Goal: Check status: Check status

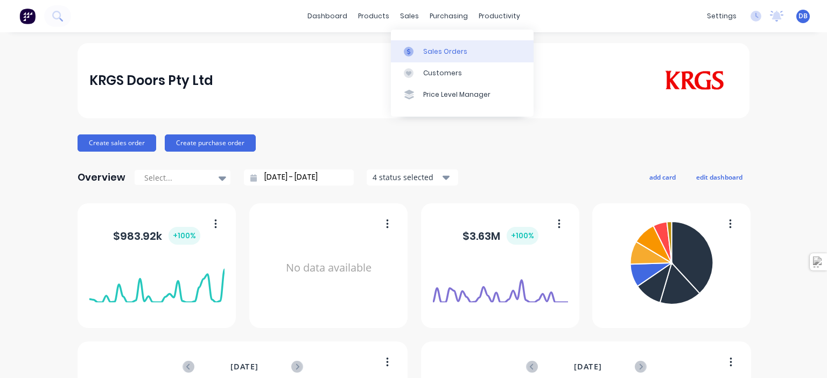
click at [420, 52] on link "Sales Orders" at bounding box center [462, 51] width 143 height 22
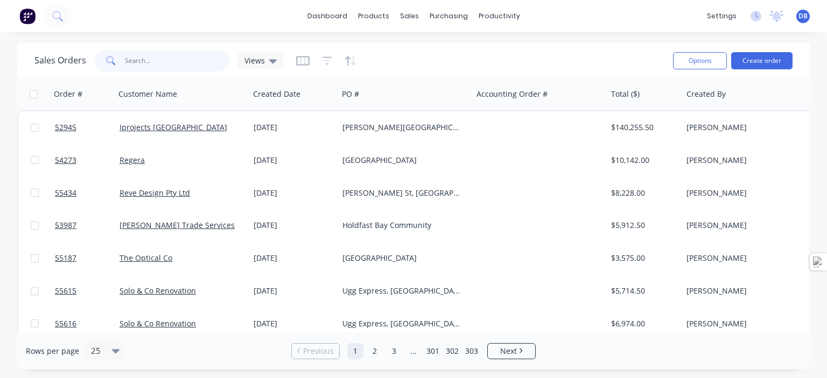
click at [210, 58] on input "text" at bounding box center [177, 61] width 105 height 22
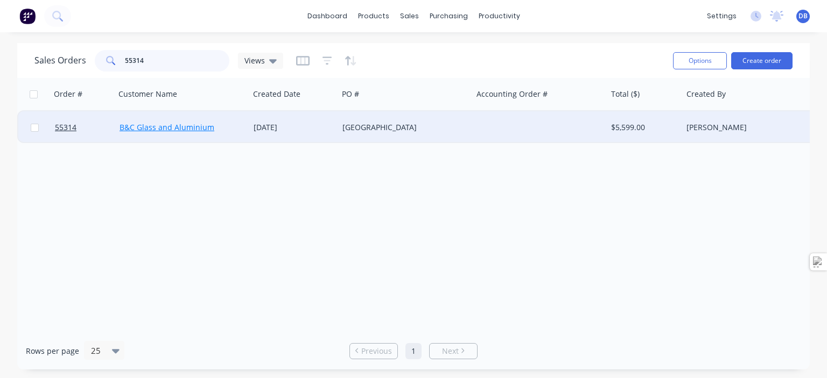
type input "55314"
click at [198, 127] on link "B&C Glass and Aluminium" at bounding box center [166, 127] width 95 height 10
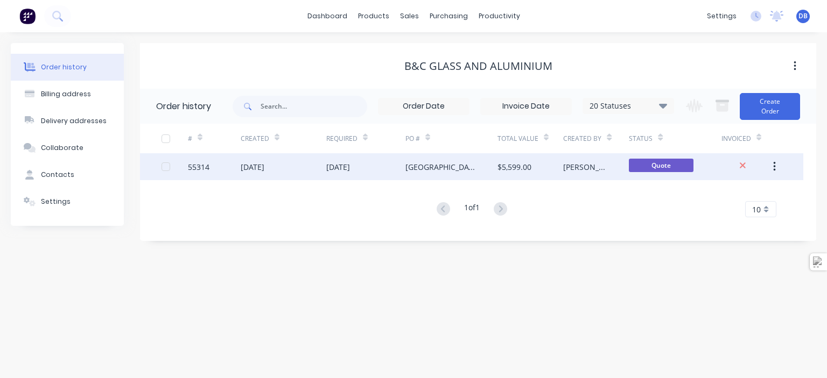
click at [329, 169] on div "[DATE]" at bounding box center [338, 166] width 24 height 11
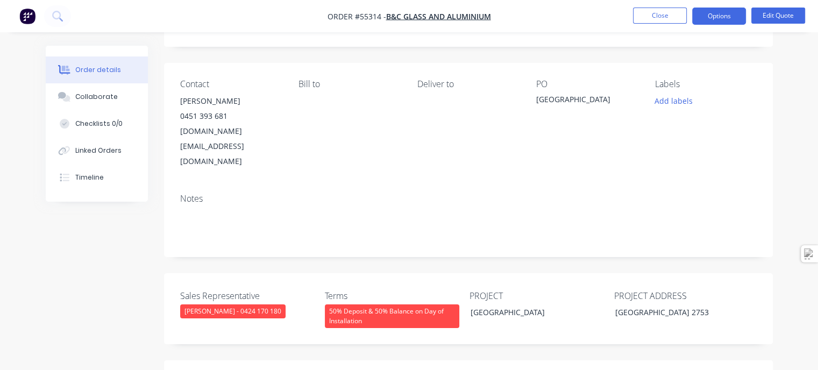
scroll to position [24, 0]
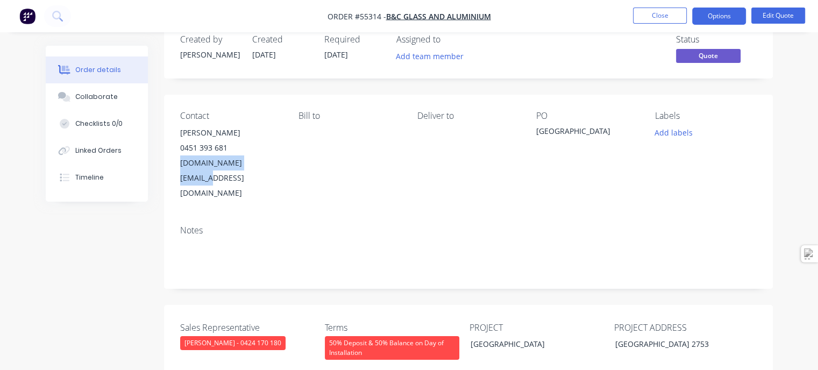
drag, startPoint x: 235, startPoint y: 161, endPoint x: 178, endPoint y: 159, distance: 57.1
click at [178, 159] on div "Contact [PERSON_NAME] [PHONE_NUMBER] [DOMAIN_NAME][EMAIL_ADDRESS][DOMAIN_NAME] …" at bounding box center [468, 156] width 609 height 122
copy div "[DOMAIN_NAME][EMAIL_ADDRESS][DOMAIN_NAME]"
click at [731, 17] on button "Options" at bounding box center [720, 16] width 54 height 17
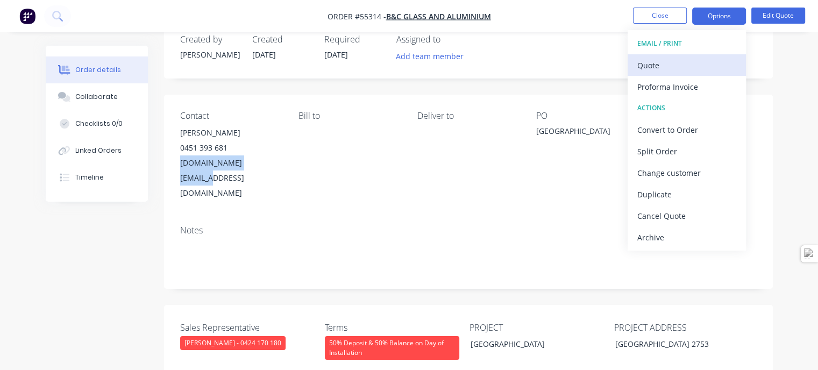
click at [689, 69] on div "Quote" at bounding box center [687, 66] width 99 height 16
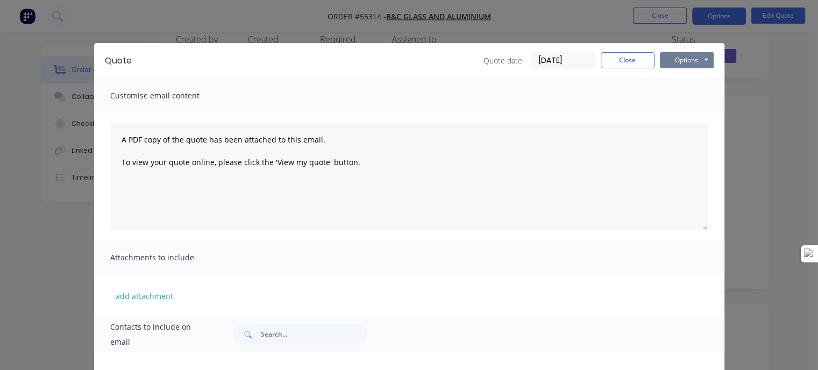
click at [689, 60] on button "Options" at bounding box center [687, 60] width 54 height 16
click at [692, 101] on button "Print" at bounding box center [694, 97] width 69 height 18
drag, startPoint x: 634, startPoint y: 59, endPoint x: 633, endPoint y: 48, distance: 10.4
click at [634, 59] on button "Close" at bounding box center [628, 60] width 54 height 16
